Goal: Information Seeking & Learning: Learn about a topic

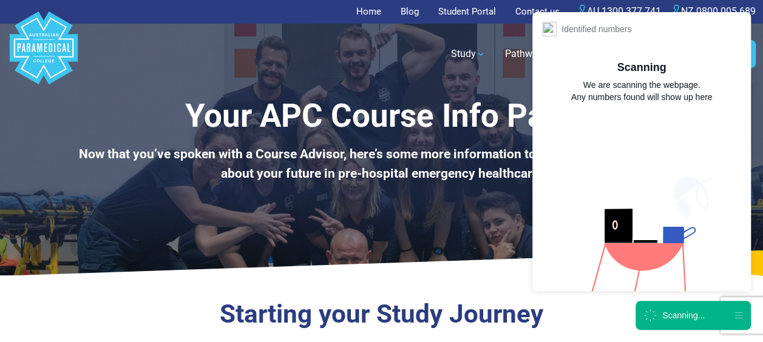
click at [705, 319] on div "Scanning..." at bounding box center [692, 315] width 115 height 29
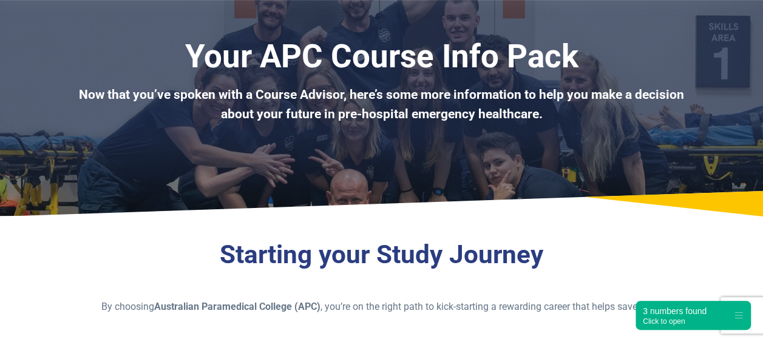
scroll to position [59, 0]
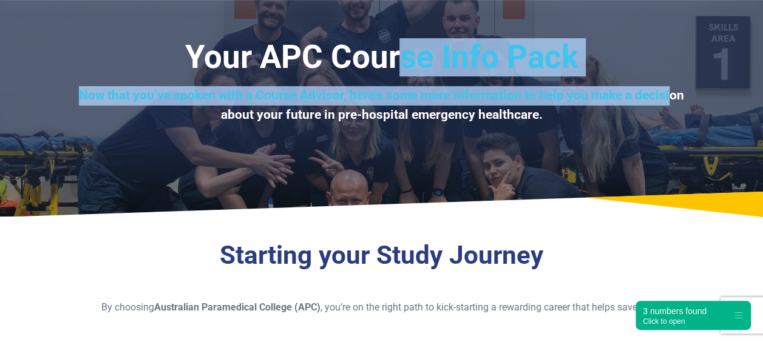
drag, startPoint x: 400, startPoint y: 44, endPoint x: 667, endPoint y: 96, distance: 272.0
click at [667, 96] on div "Your APC Course Info Pack Now that you’ve spoken with a Course Advisor, here’s …" at bounding box center [381, 81] width 636 height 86
click at [515, 78] on div "Your APC Course Info Pack Now that you’ve spoken with a Course Advisor, here’s …" at bounding box center [381, 81] width 636 height 86
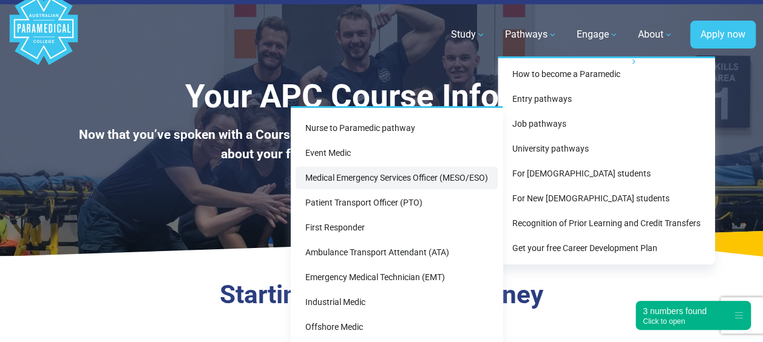
scroll to position [0, 0]
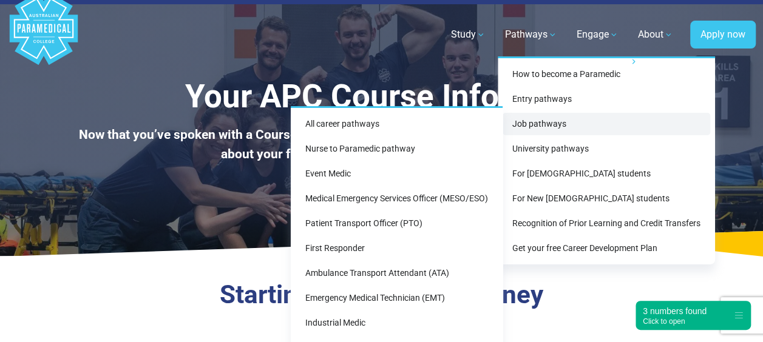
click at [542, 120] on link "Job pathways" at bounding box center [606, 124] width 208 height 22
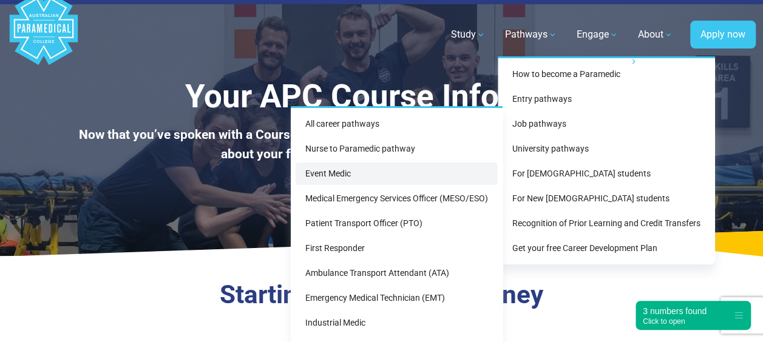
click at [373, 171] on link "Event Medic" at bounding box center [397, 174] width 202 height 22
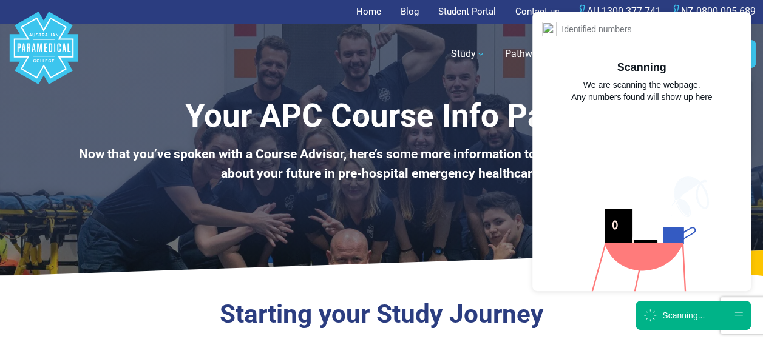
click at [676, 322] on div "Scanning..." at bounding box center [674, 315] width 62 height 15
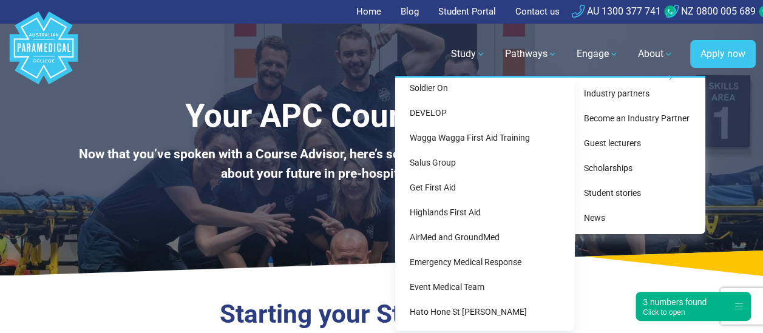
click at [463, 149] on div "Our Industry Partners Medical Edge Australia St John WA St John Ambulance Victo…" at bounding box center [484, 203] width 179 height 255
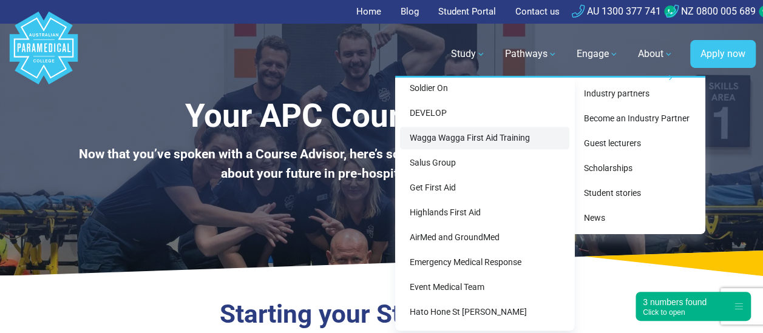
click at [462, 137] on link "Wagga Wagga First Aid Training" at bounding box center [484, 138] width 169 height 22
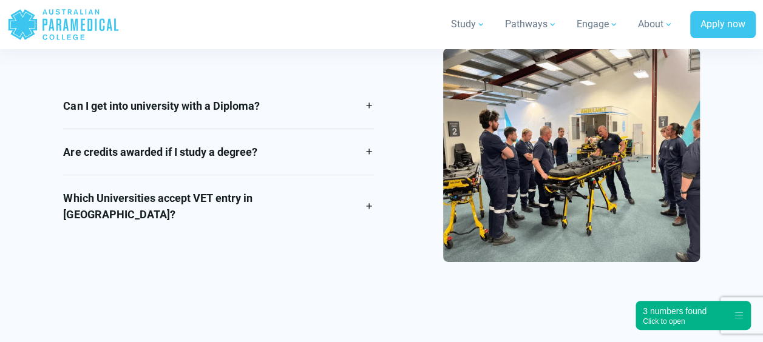
scroll to position [1868, 0]
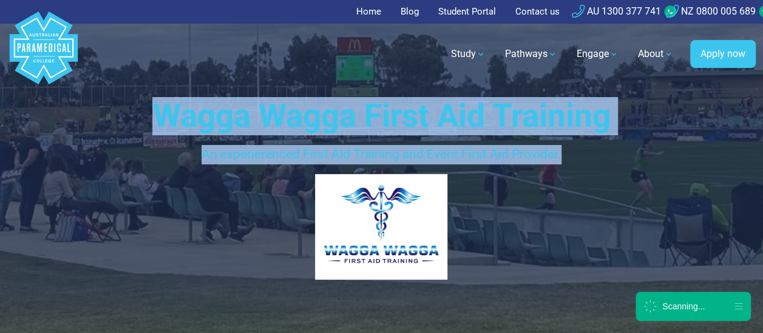
click at [600, 150] on div "Wagga Wagga First Aid Training An experierenced First Aid Training and Event Fi…" at bounding box center [381, 202] width 636 height 211
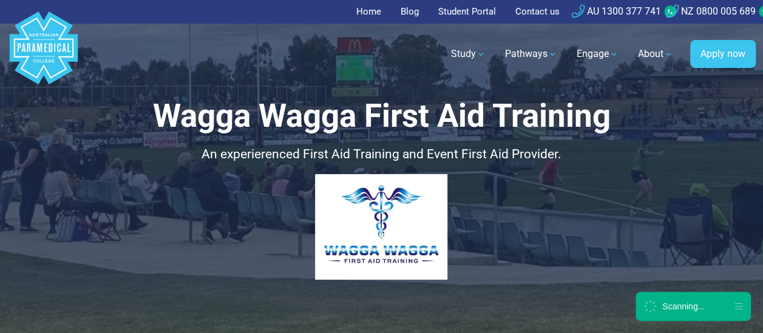
drag, startPoint x: 600, startPoint y: 150, endPoint x: 601, endPoint y: 208, distance: 57.6
click at [601, 208] on p at bounding box center [381, 227] width 636 height 106
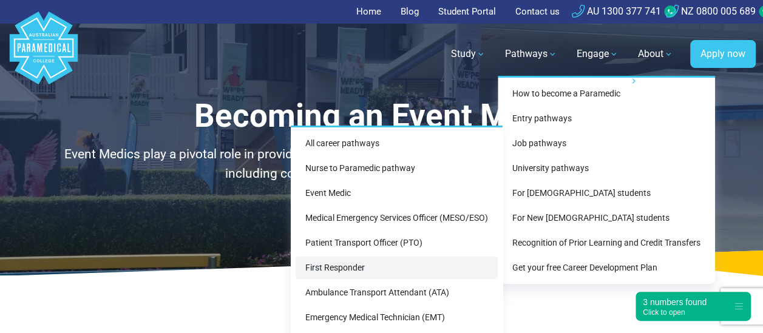
click at [358, 272] on link "First Responder" at bounding box center [397, 268] width 202 height 22
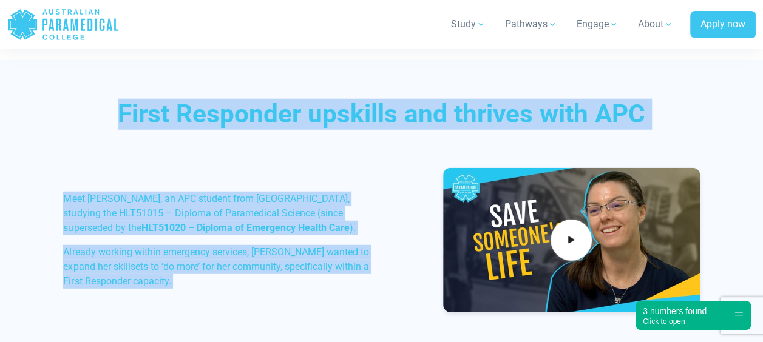
scroll to position [1557, 0]
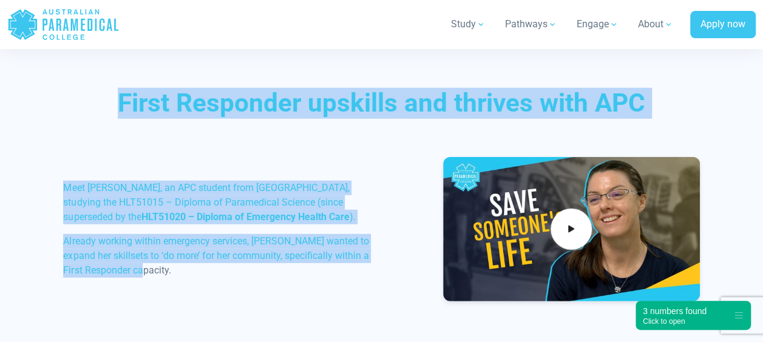
drag, startPoint x: 106, startPoint y: 93, endPoint x: 350, endPoint y: 266, distance: 299.2
click at [350, 266] on div "Home Blog Student Portal Contact us AU 1300 377 741 NZ 0800 005 689 .logo-block…" at bounding box center [381, 229] width 763 height 3572
